Goal: Transaction & Acquisition: Register for event/course

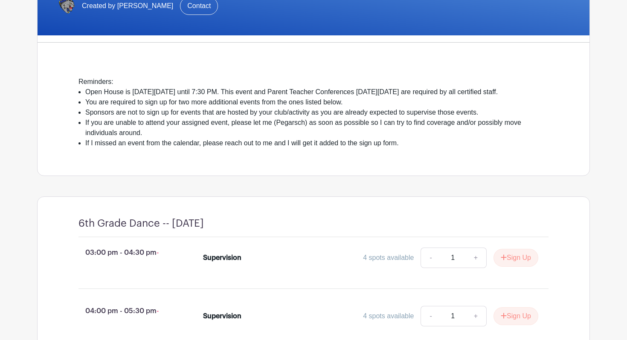
scroll to position [181, 0]
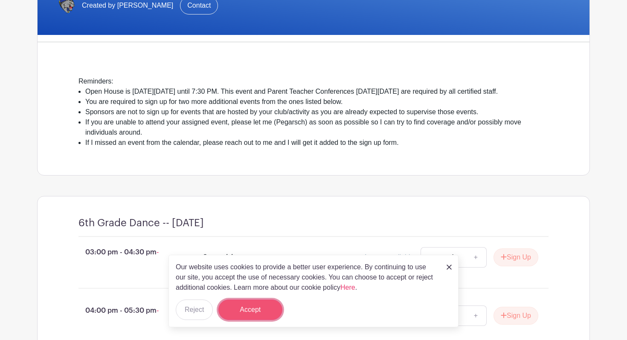
click at [244, 309] on button "Accept" at bounding box center [250, 310] width 64 height 20
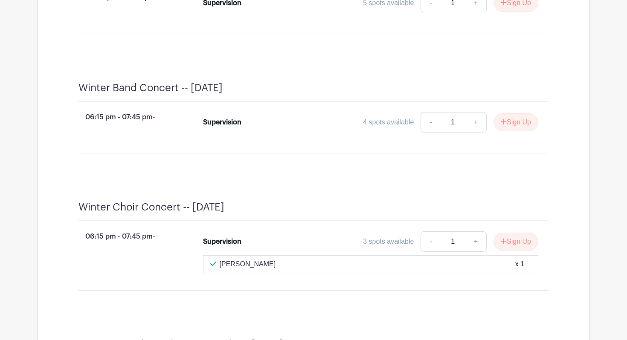
scroll to position [1214, 0]
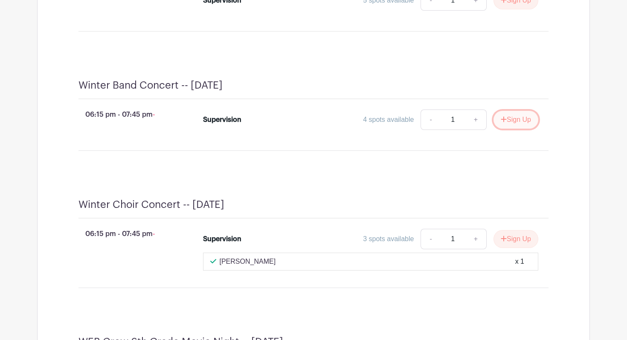
click at [527, 129] on button "Sign Up" at bounding box center [515, 120] width 45 height 18
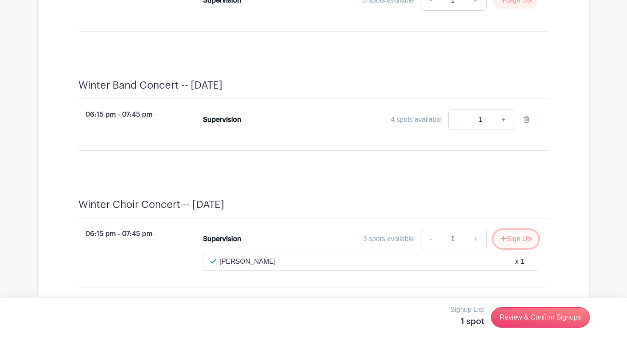
click at [516, 248] on button "Sign Up" at bounding box center [515, 239] width 45 height 18
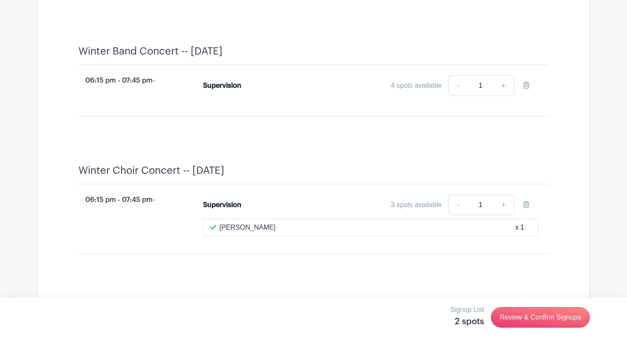
scroll to position [1249, 0]
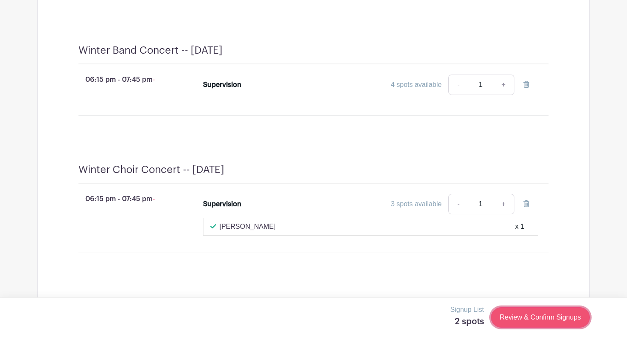
click at [566, 320] on link "Review & Confirm Signups" at bounding box center [540, 317] width 99 height 20
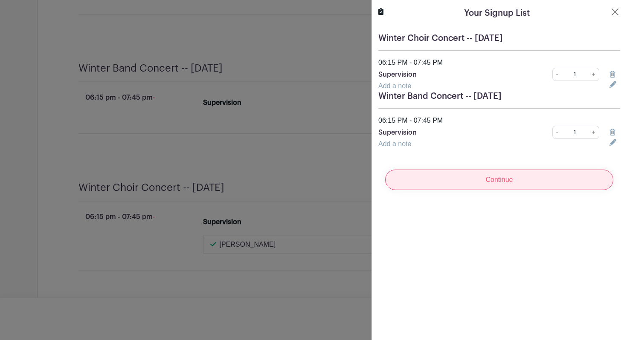
scroll to position [1267, 0]
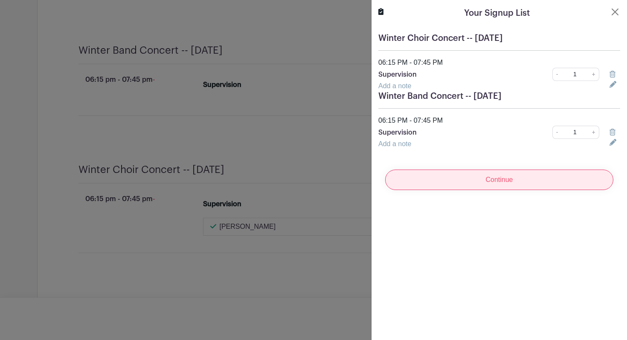
click at [483, 187] on input "Continue" at bounding box center [499, 180] width 228 height 20
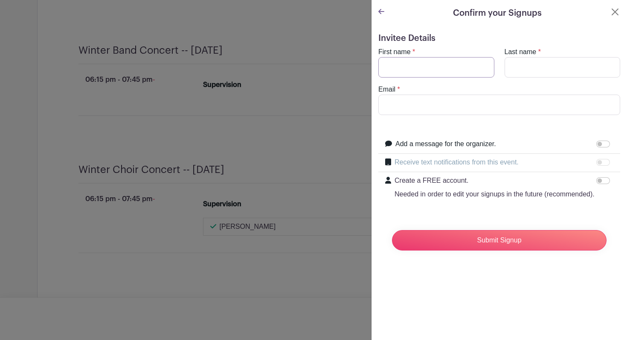
click at [425, 74] on input "First name" at bounding box center [436, 67] width 116 height 20
type input "[PERSON_NAME]"
type input "Kresto"
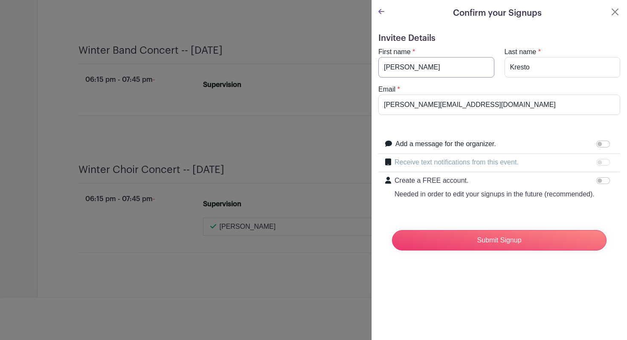
scroll to position [1285, 0]
click at [455, 107] on input "[PERSON_NAME][EMAIL_ADDRESS][DOMAIN_NAME]" at bounding box center [499, 105] width 242 height 20
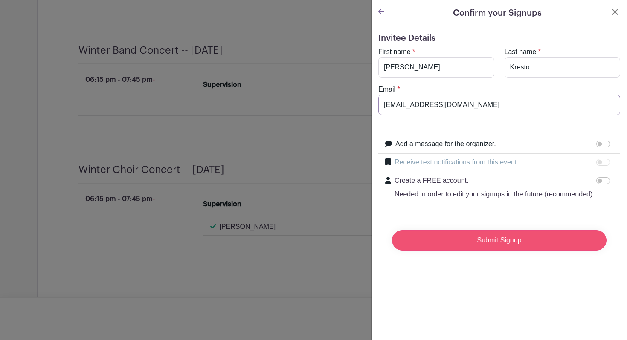
type input "[EMAIL_ADDRESS][DOMAIN_NAME]"
click at [472, 244] on input "Submit Signup" at bounding box center [499, 240] width 215 height 20
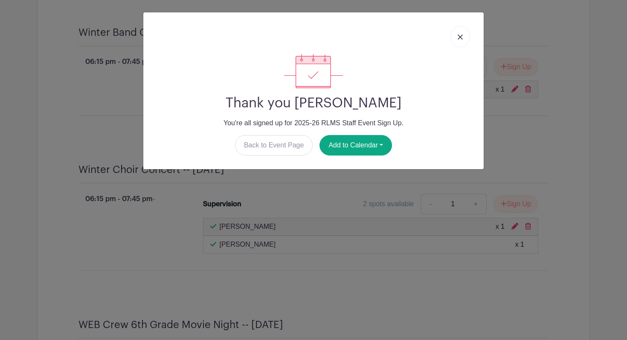
scroll to position [1338, 0]
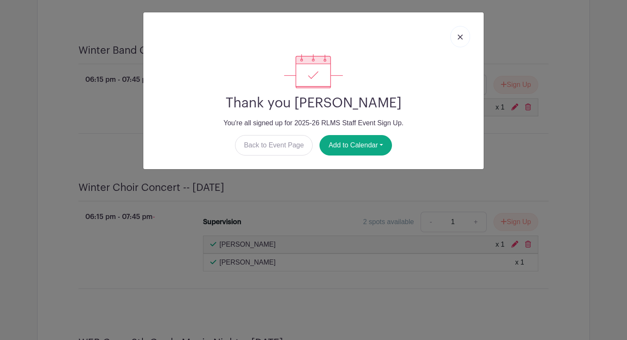
click at [461, 35] on img at bounding box center [460, 37] width 5 height 5
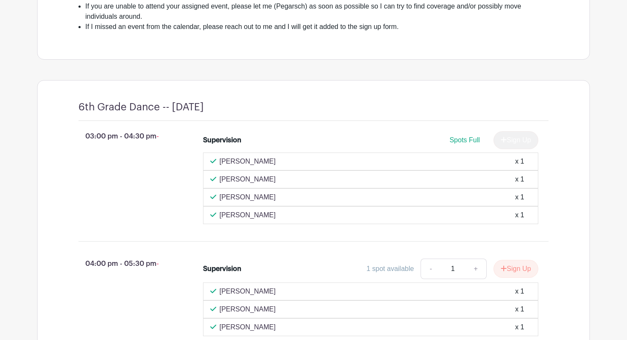
scroll to position [0, 0]
